Goal: Task Accomplishment & Management: Manage account settings

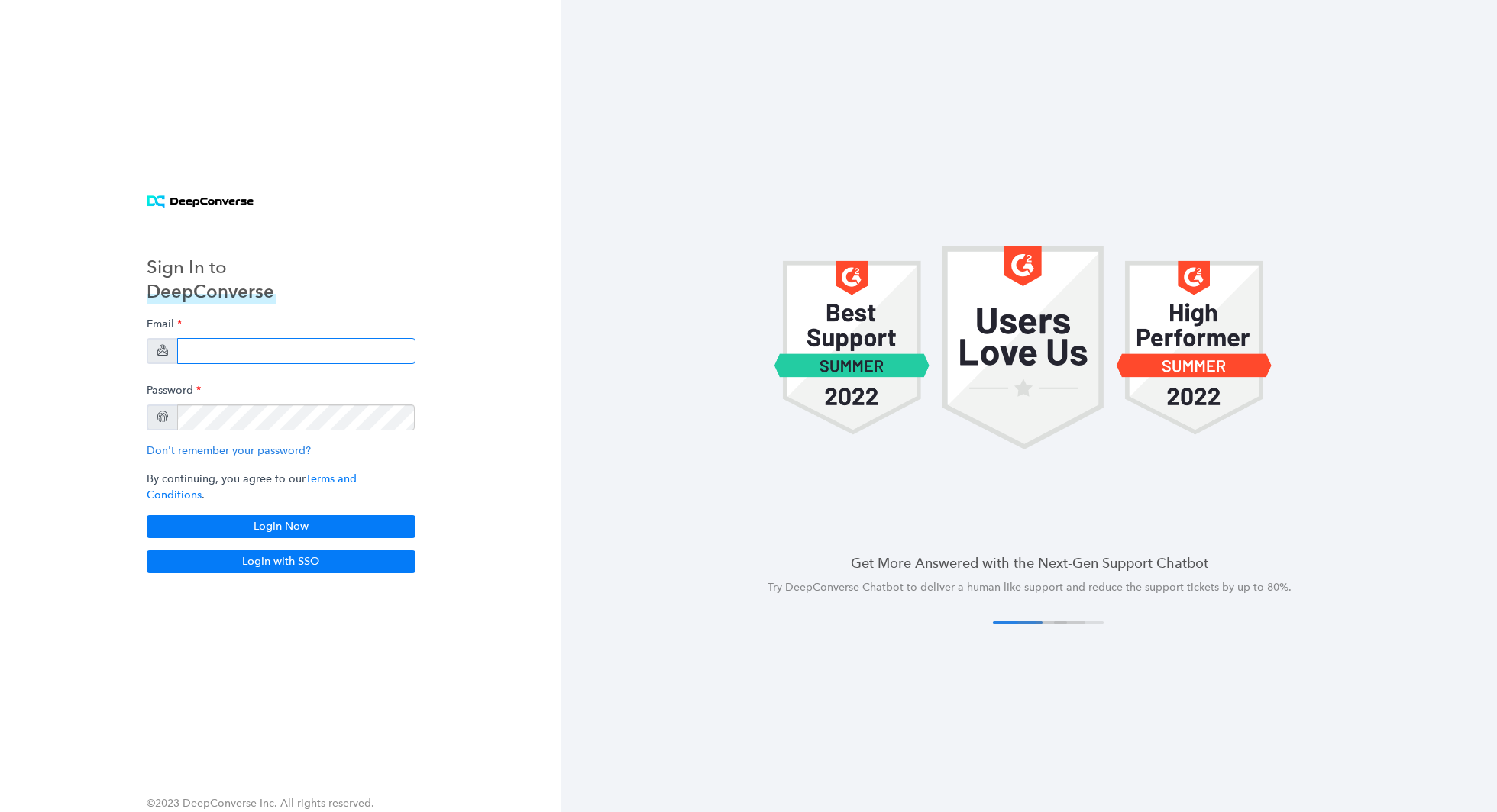
click at [253, 356] on input "email" at bounding box center [296, 350] width 238 height 26
click at [215, 362] on input "email" at bounding box center [296, 350] width 238 height 26
